Goal: Transaction & Acquisition: Register for event/course

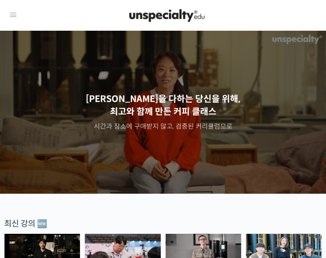
click at [14, 17] on icon at bounding box center [13, 15] width 10 height 10
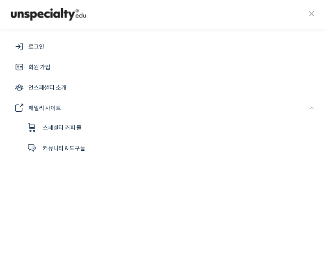
click at [61, 45] on link "로그인" at bounding box center [162, 47] width 309 height 20
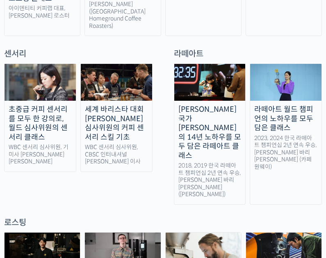
scroll to position [490, 0]
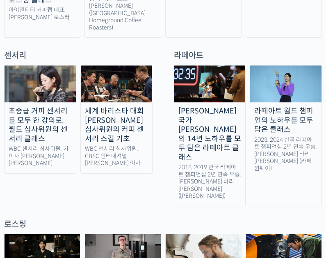
click at [302, 107] on div "라떼아트 월드 챔피언의 노하우를 모두 담은 클래스" at bounding box center [285, 121] width 71 height 28
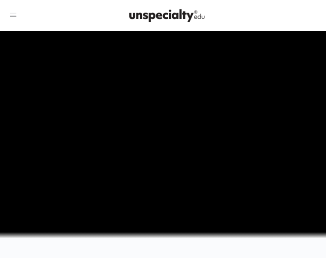
click at [16, 14] on icon at bounding box center [13, 15] width 10 height 10
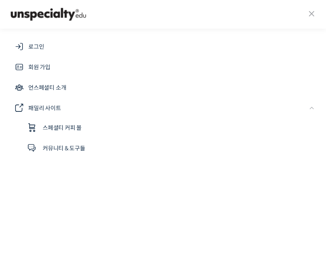
click at [37, 44] on span "로그인" at bounding box center [36, 47] width 16 height 10
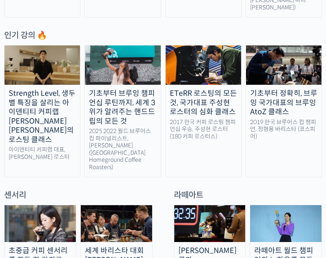
scroll to position [452, 0]
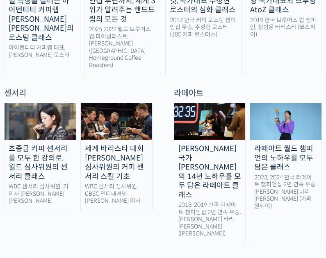
click at [298, 144] on div "라떼아트 월드 챔피언의 노하우를 모두 담은 클래스" at bounding box center [285, 158] width 71 height 28
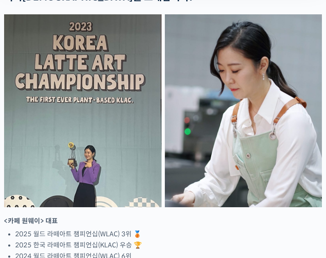
scroll to position [651, 0]
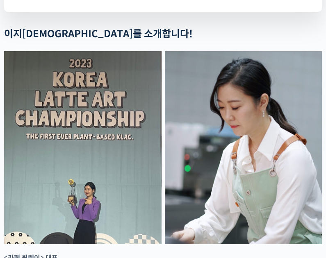
scroll to position [601, 0]
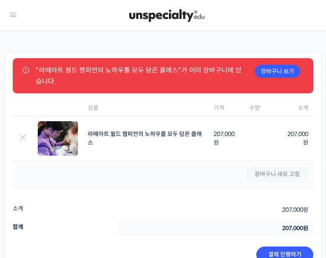
click at [17, 20] on icon at bounding box center [13, 15] width 10 height 10
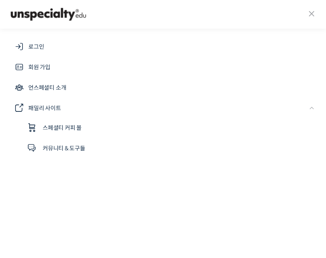
click at [32, 43] on span "로그인" at bounding box center [36, 47] width 16 height 10
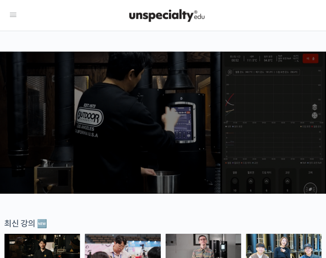
click at [10, 16] on icon at bounding box center [13, 15] width 10 height 10
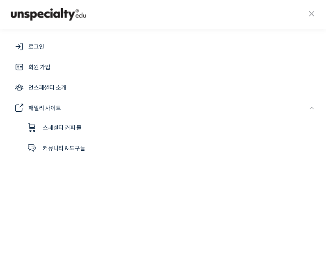
click at [39, 16] on img at bounding box center [48, 14] width 80 height 16
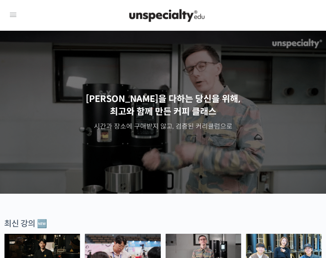
click at [13, 14] on icon at bounding box center [13, 15] width 10 height 10
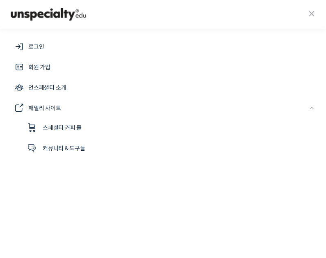
click at [29, 45] on span "로그인" at bounding box center [36, 47] width 16 height 10
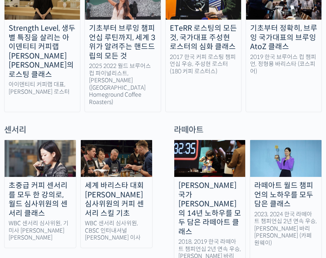
scroll to position [415, 0]
click at [289, 140] on img at bounding box center [285, 158] width 71 height 37
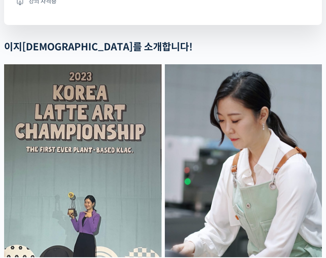
scroll to position [599, 0]
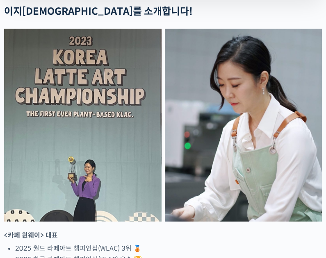
scroll to position [638, 0]
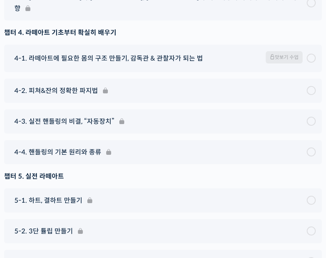
scroll to position [4594, 0]
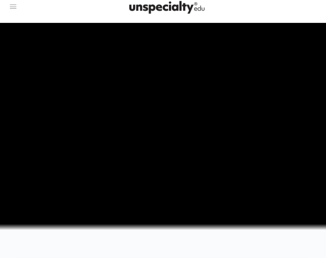
scroll to position [0, 0]
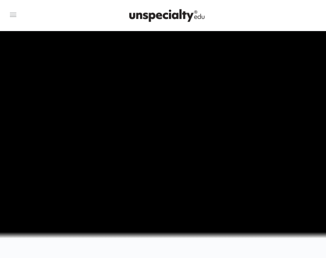
click at [15, 16] on icon at bounding box center [13, 15] width 10 height 10
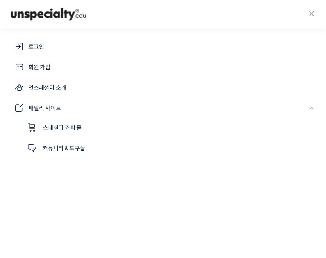
click at [29, 52] on link "로그인" at bounding box center [162, 47] width 309 height 20
